Goal: Complete application form

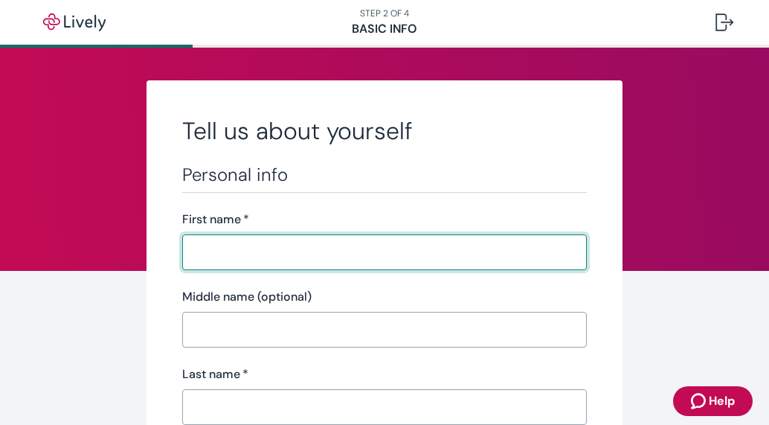
click at [399, 250] on input "First name   *" at bounding box center [384, 252] width 404 height 30
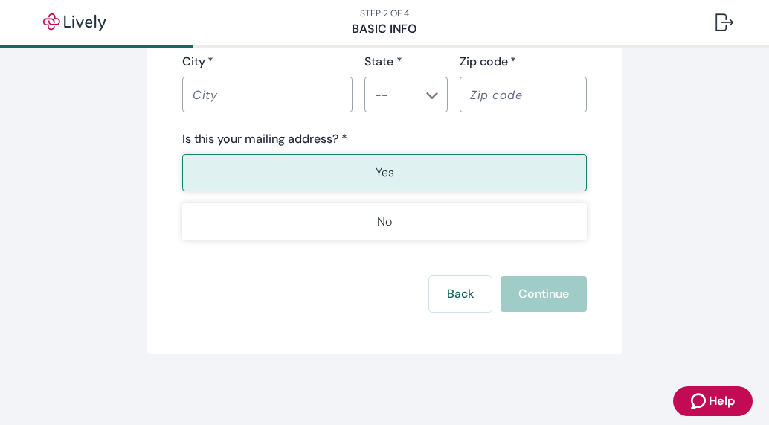
scroll to position [19, 0]
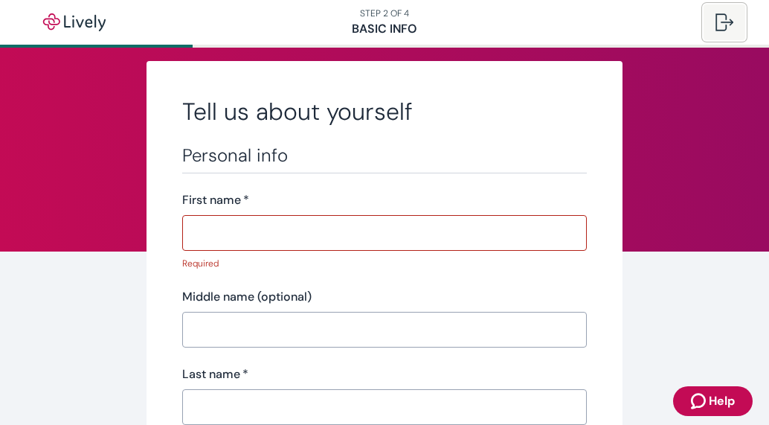
click at [718, 19] on div at bounding box center [724, 22] width 18 height 18
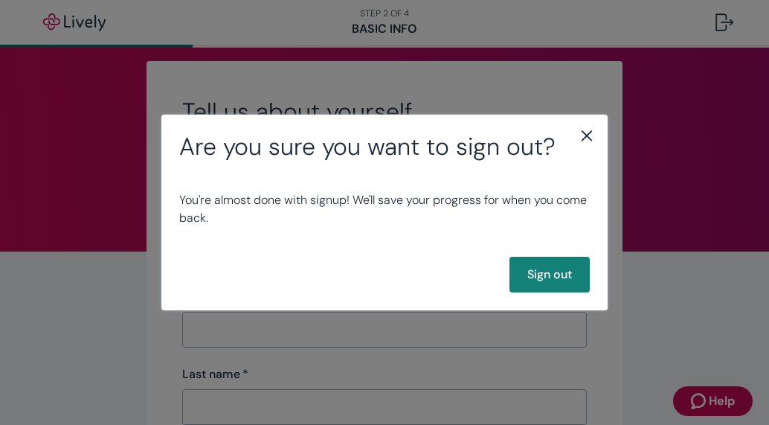
click at [590, 133] on icon "close" at bounding box center [586, 136] width 10 height 10
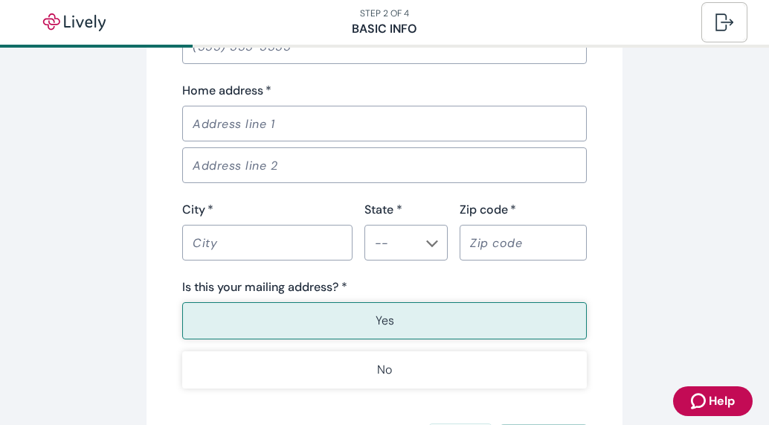
scroll to position [973, 0]
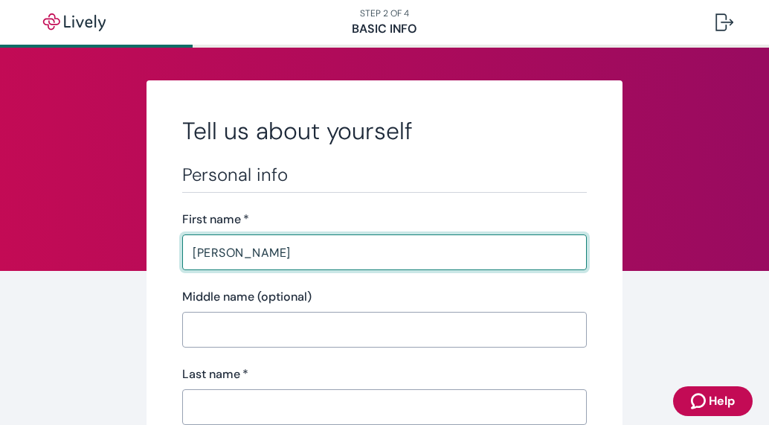
type input "[PERSON_NAME]"
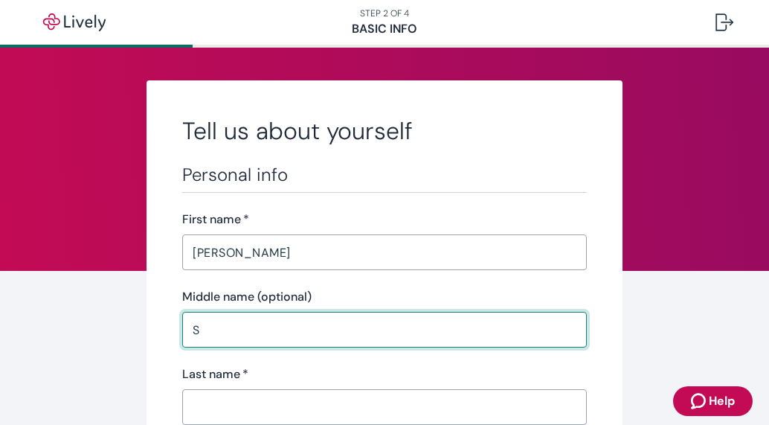
type input "S"
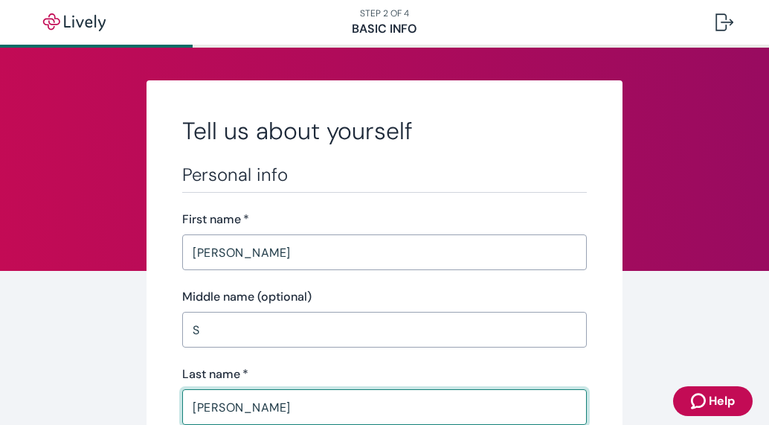
type input "[PERSON_NAME]"
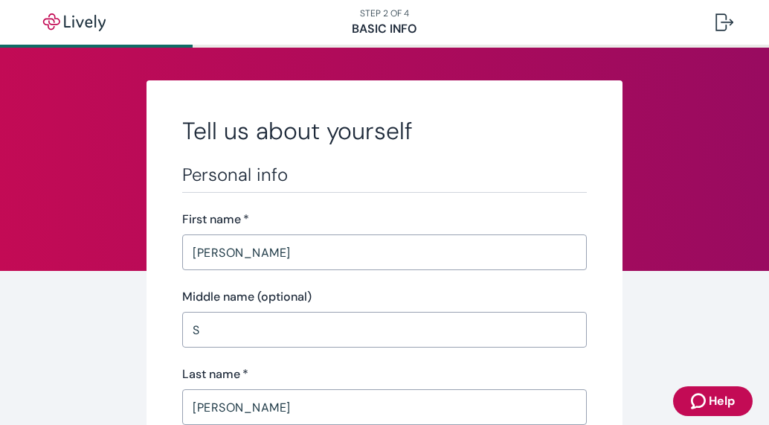
scroll to position [248, 0]
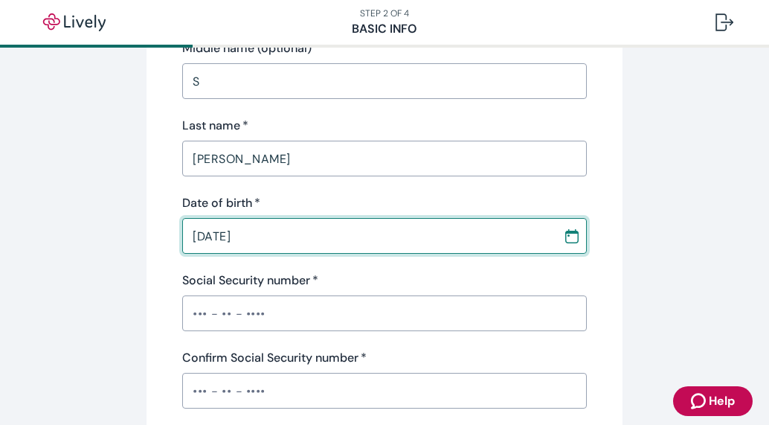
type input "[DATE]"
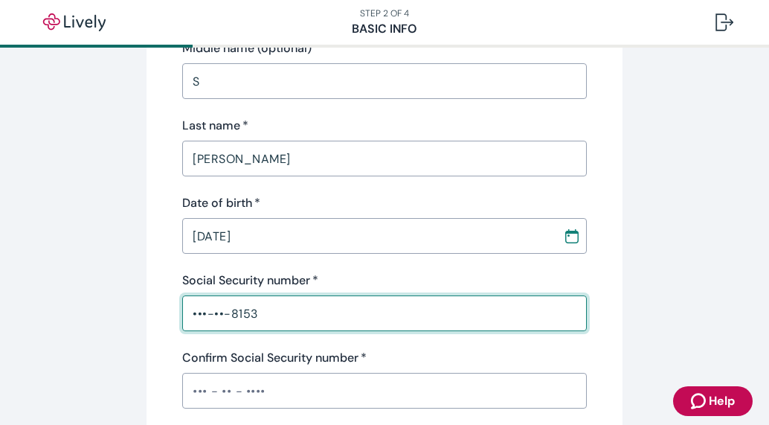
type input "•••-••-8153"
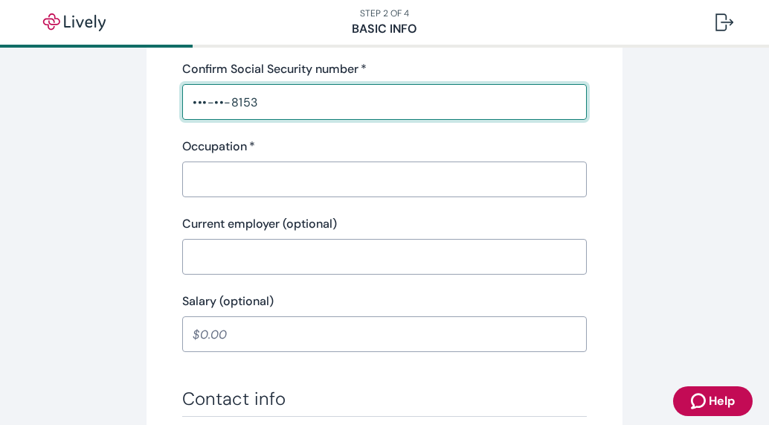
scroll to position [581, 0]
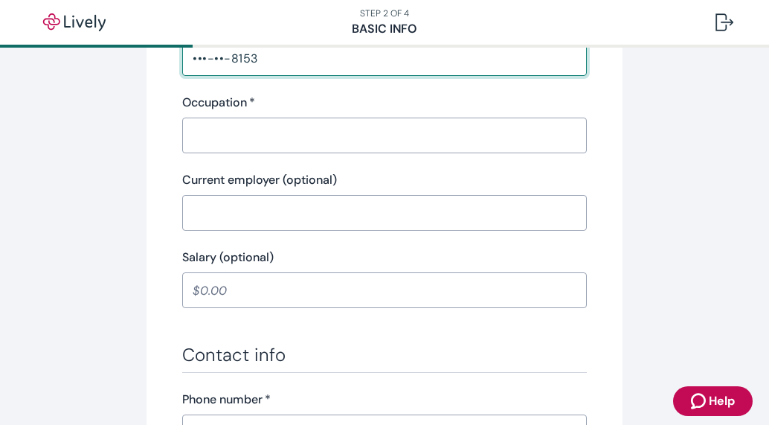
type input "•••-••-8153"
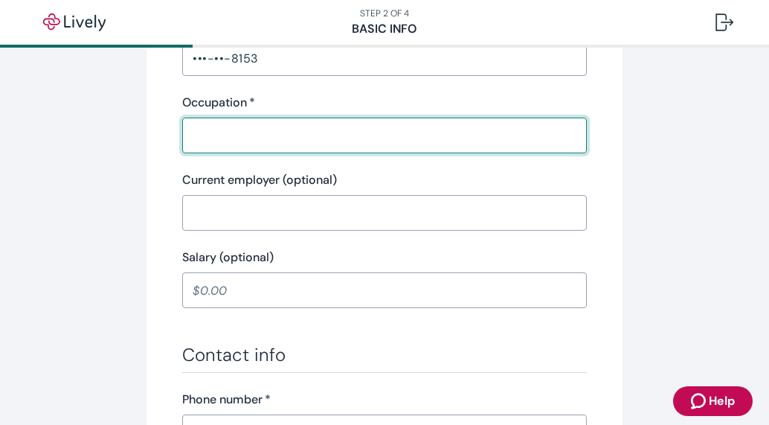
click at [256, 146] on input "Occupation   *" at bounding box center [384, 135] width 404 height 30
type input "police"
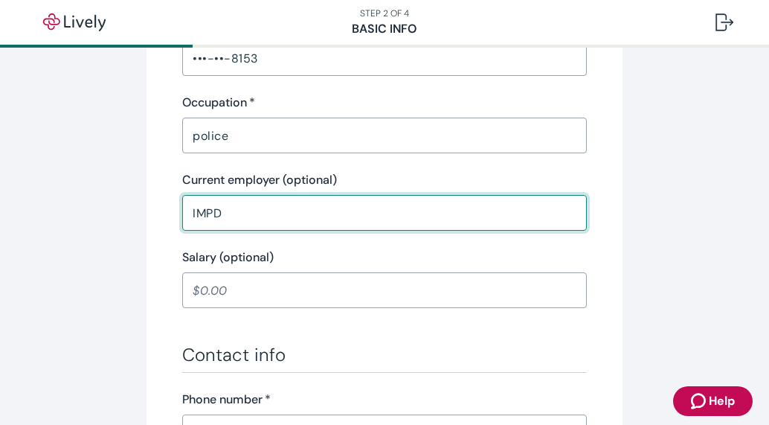
type input "IMPD"
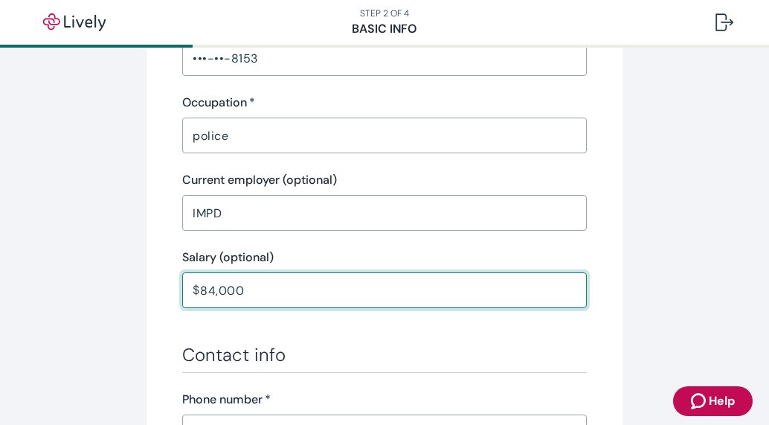
type input "84,000.00"
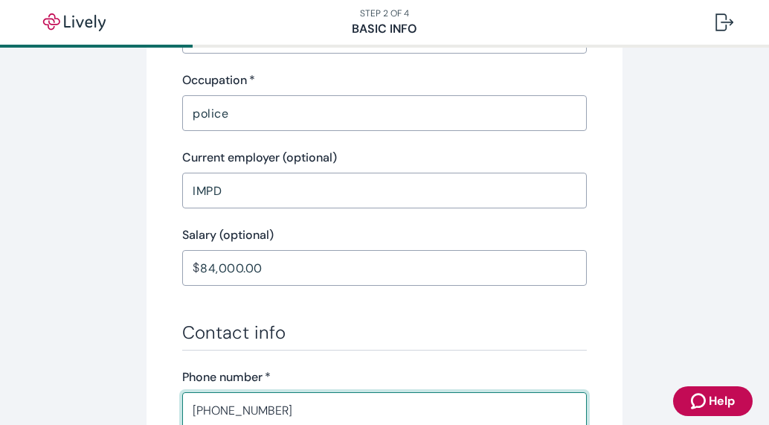
type input "[PHONE_NUMBER]"
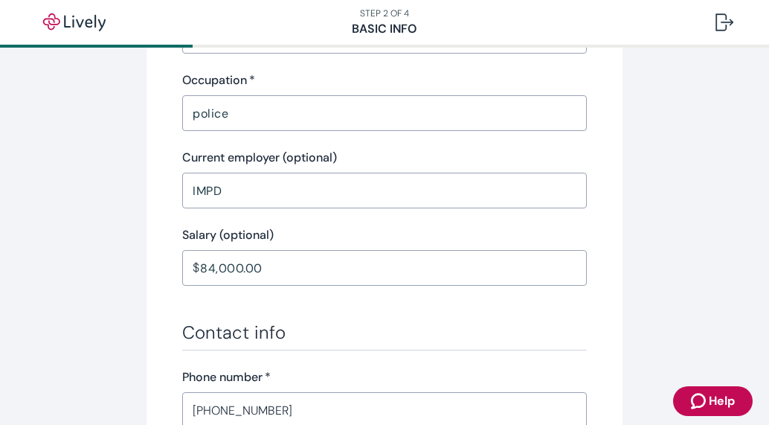
scroll to position [854, 0]
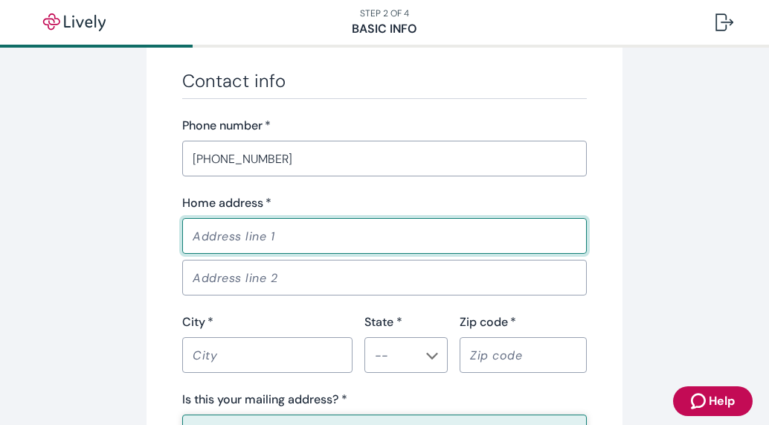
click at [231, 228] on input "Home address   *" at bounding box center [384, 236] width 404 height 30
type input "[STREET_ADDRESS]"
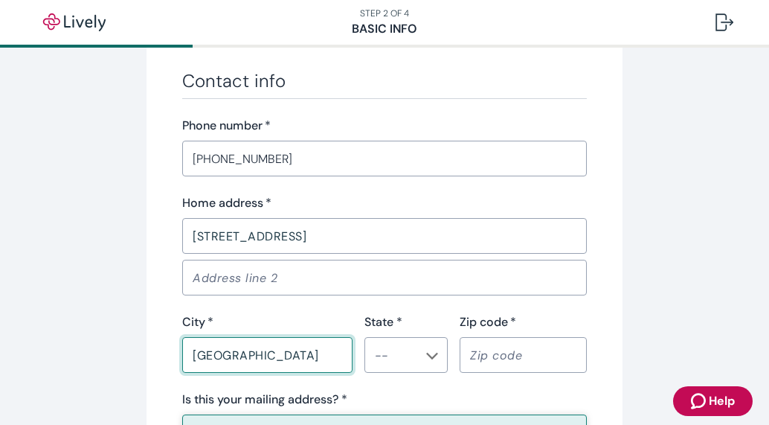
type input "[GEOGRAPHIC_DATA]"
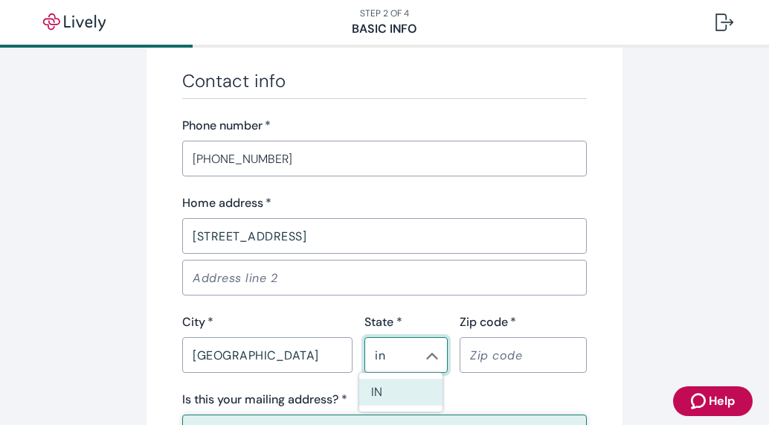
type input "IN"
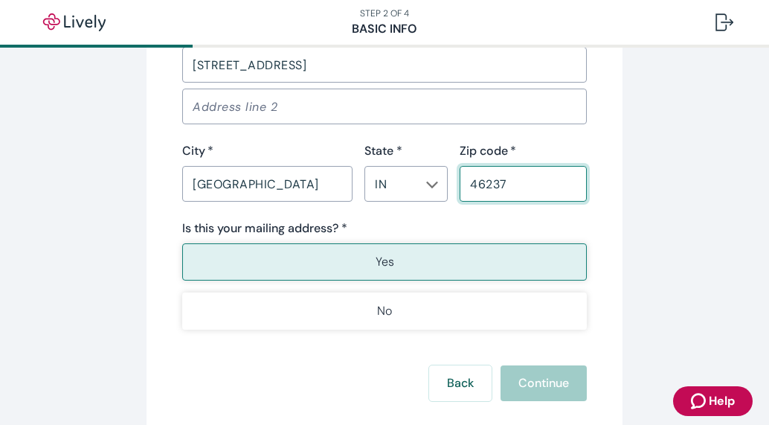
scroll to position [1041, 0]
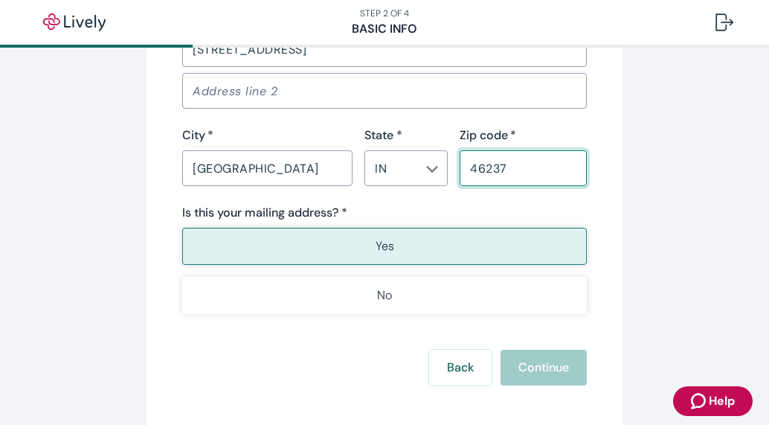
type input "46237"
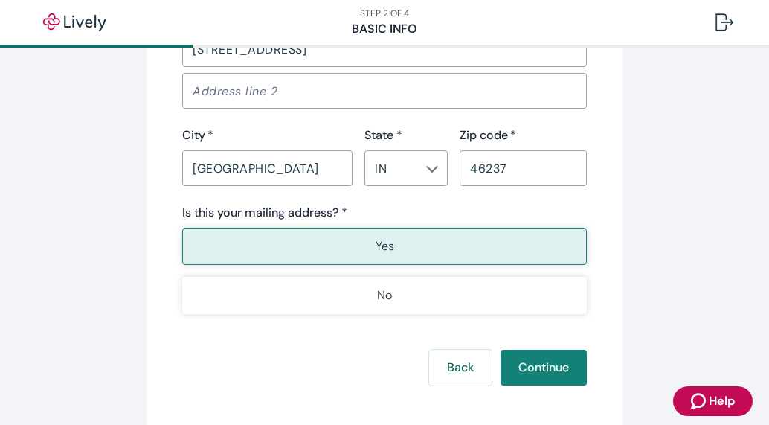
click at [509, 235] on button "Yes" at bounding box center [384, 246] width 404 height 37
click at [533, 369] on button "Continue" at bounding box center [543, 367] width 86 height 36
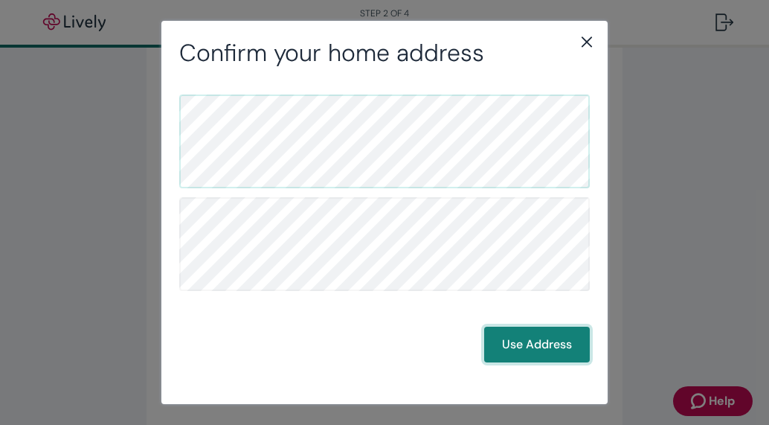
click at [527, 352] on button "Use Address" at bounding box center [537, 344] width 106 height 36
click at [532, 342] on button "Use Address" at bounding box center [537, 344] width 106 height 36
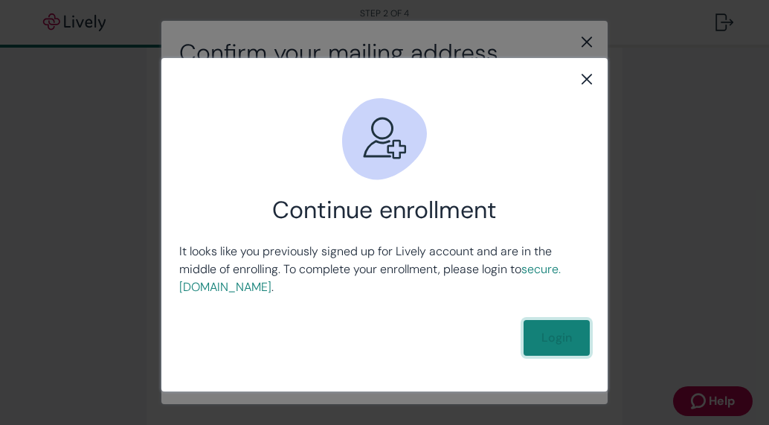
click at [564, 328] on link "Login" at bounding box center [556, 338] width 66 height 36
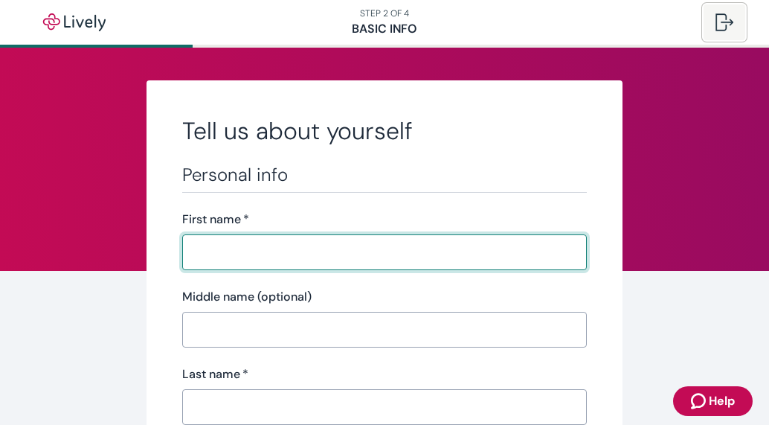
click at [717, 19] on div at bounding box center [724, 22] width 18 height 18
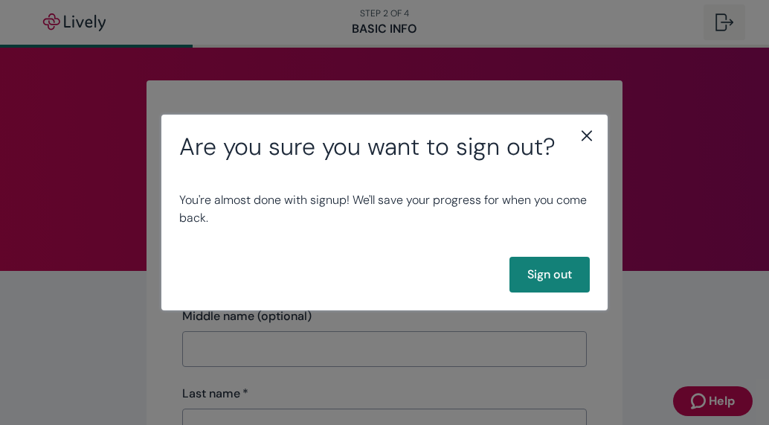
click at [716, 20] on div "Are you sure you want to sign out? You're almost done with signup! We'll save y…" at bounding box center [384, 212] width 769 height 425
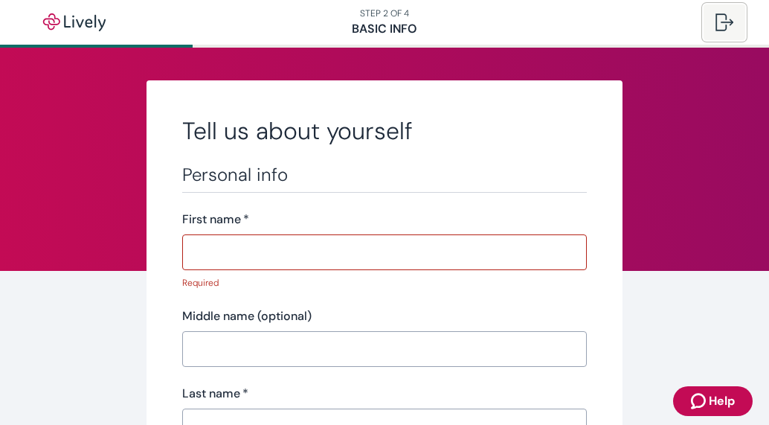
click at [716, 20] on div at bounding box center [724, 22] width 18 height 18
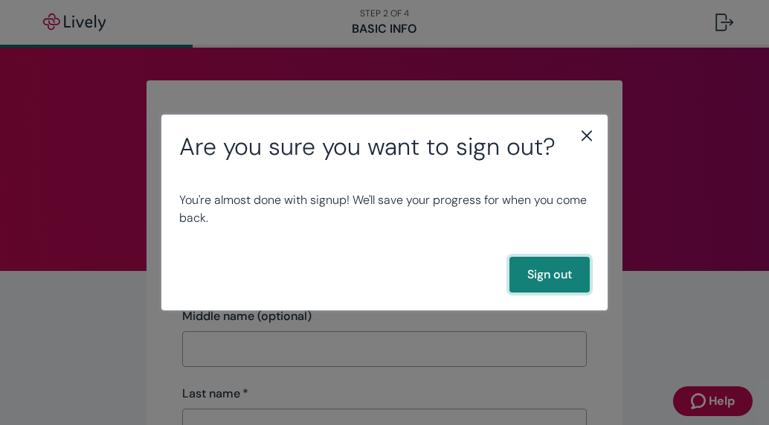
drag, startPoint x: 513, startPoint y: 287, endPoint x: 518, endPoint y: 280, distance: 8.0
click at [515, 286] on button "Sign out" at bounding box center [549, 275] width 80 height 36
click at [518, 273] on button "Sign out" at bounding box center [549, 275] width 80 height 36
